Goal: Check status: Check status

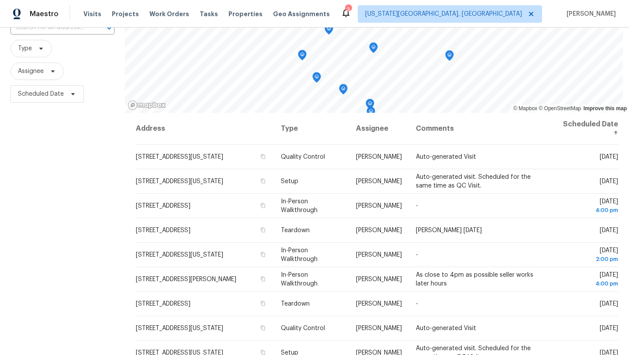
scroll to position [73, 0]
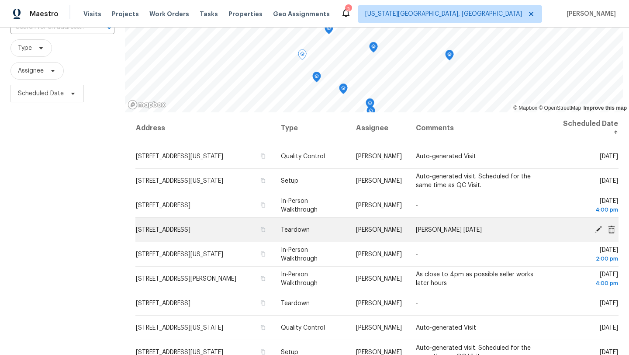
click at [599, 229] on icon at bounding box center [598, 228] width 7 height 7
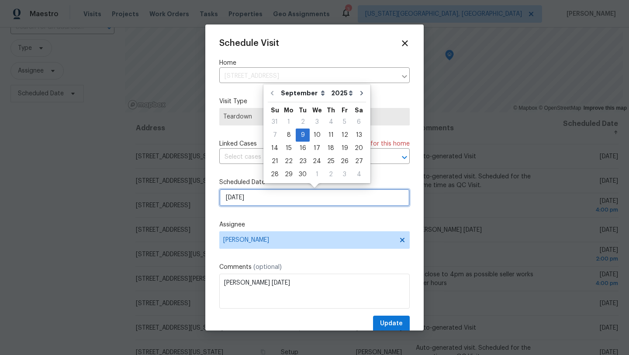
click at [319, 198] on input "[DATE]" at bounding box center [314, 197] width 191 height 17
click at [314, 132] on div "10" at bounding box center [317, 135] width 14 height 12
type input "9/10/2025"
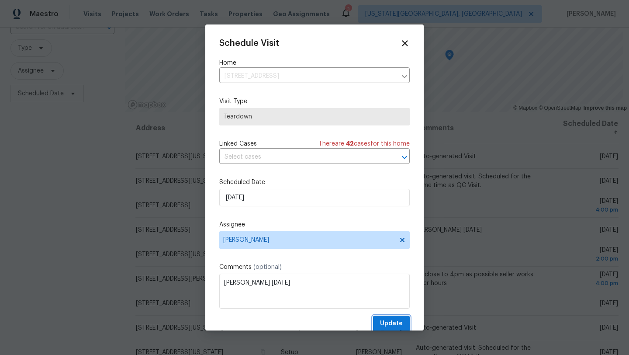
click at [390, 319] on span "Update" at bounding box center [391, 323] width 23 height 11
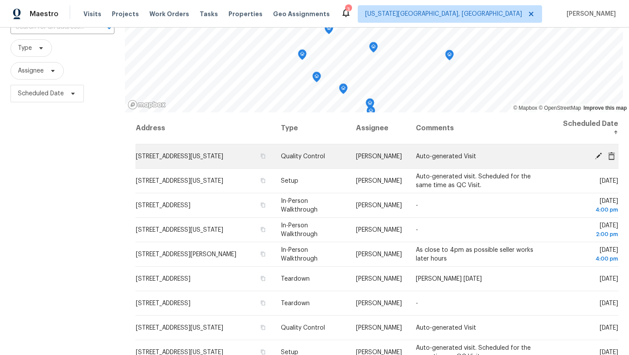
click at [599, 155] on icon at bounding box center [598, 155] width 7 height 7
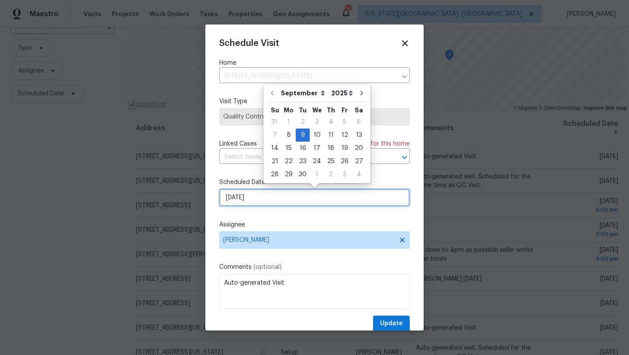
click at [332, 202] on input "[DATE]" at bounding box center [314, 197] width 191 height 17
click at [315, 132] on div "10" at bounding box center [317, 135] width 14 height 12
type input "9/10/2025"
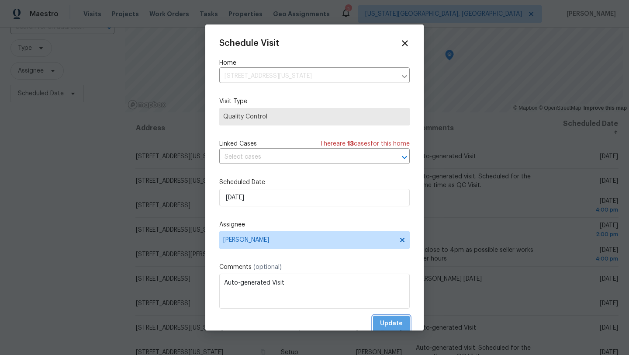
click at [394, 319] on span "Update" at bounding box center [391, 323] width 23 height 11
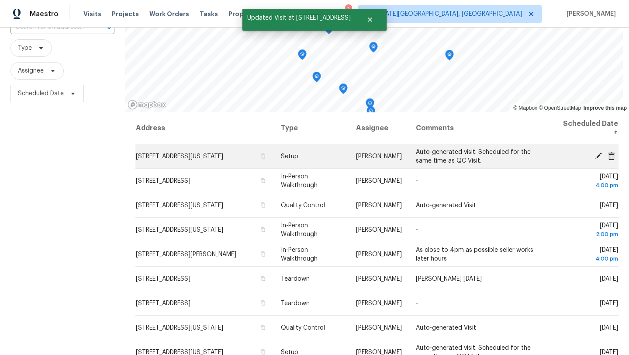
click at [598, 154] on icon at bounding box center [599, 156] width 8 height 8
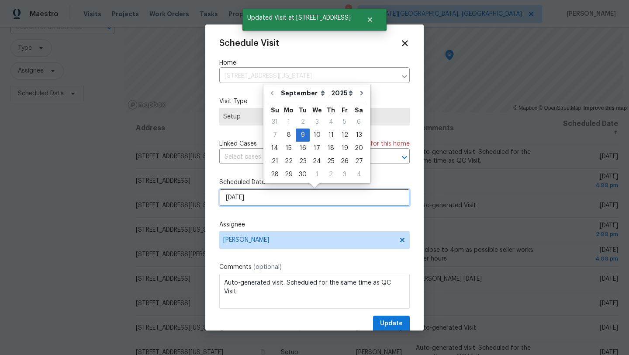
click at [330, 198] on input "[DATE]" at bounding box center [314, 197] width 191 height 17
click at [315, 135] on div "10" at bounding box center [317, 135] width 14 height 12
type input "9/10/2025"
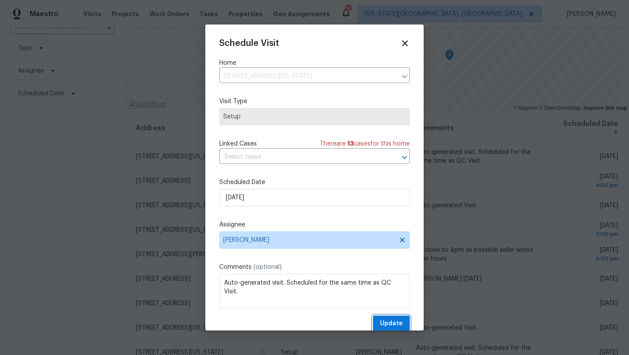
click at [389, 321] on span "Update" at bounding box center [391, 323] width 23 height 11
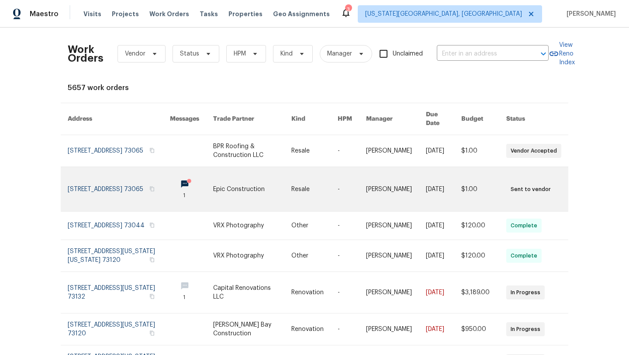
click at [90, 177] on link at bounding box center [119, 189] width 102 height 44
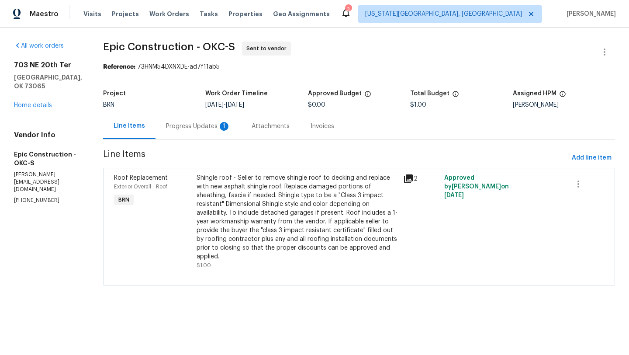
click at [172, 124] on div "Progress Updates 1" at bounding box center [198, 126] width 65 height 9
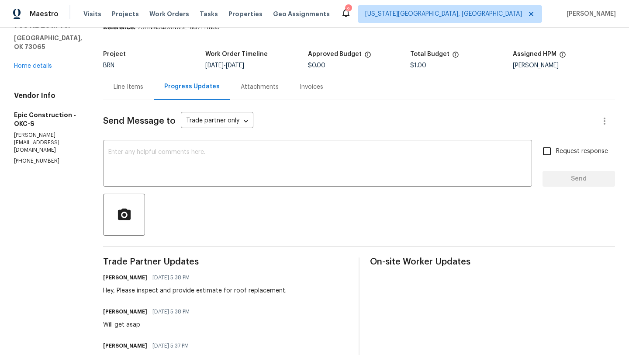
scroll to position [23, 0]
